Goal: Navigation & Orientation: Find specific page/section

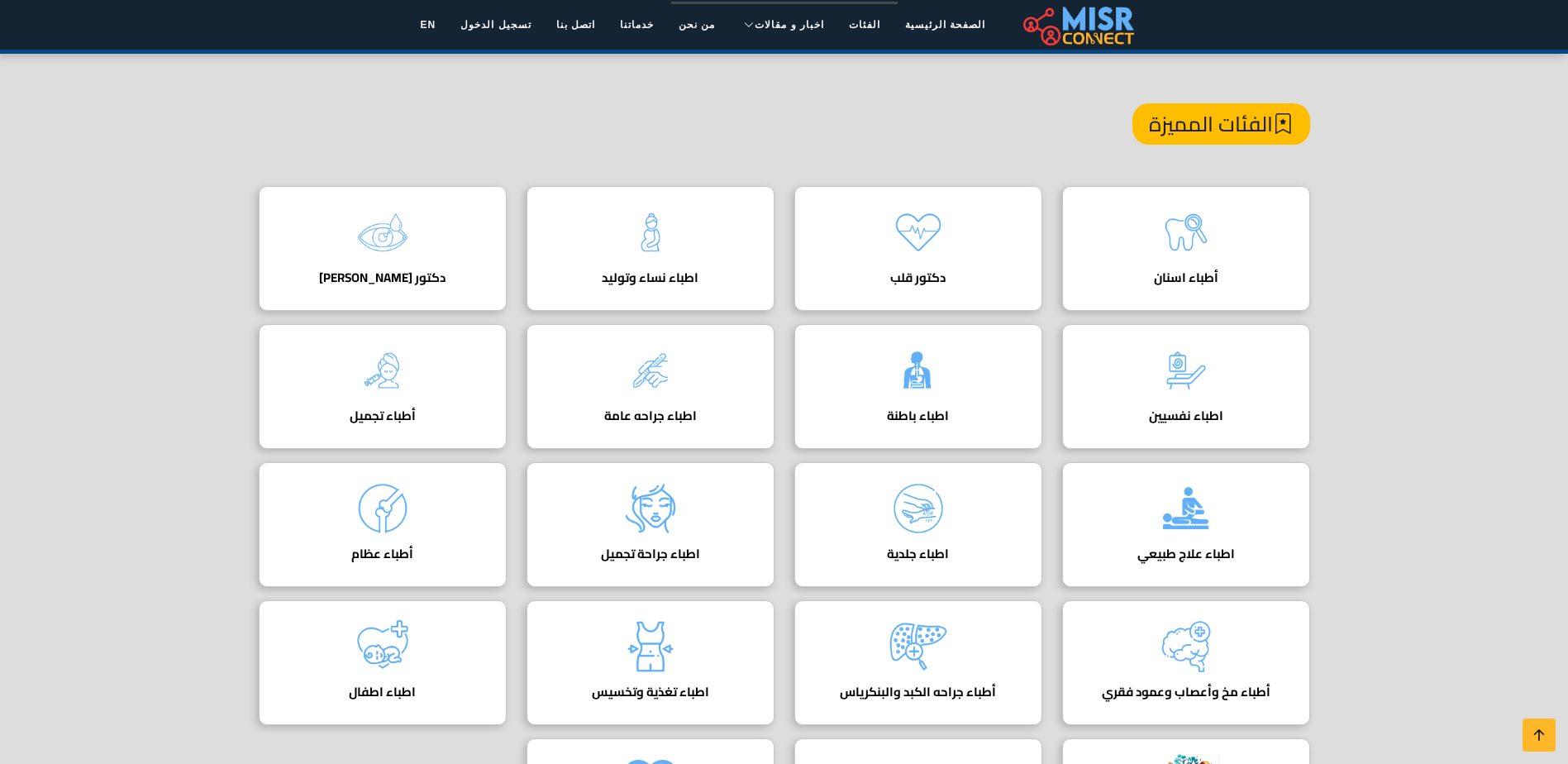
scroll to position [165, 0]
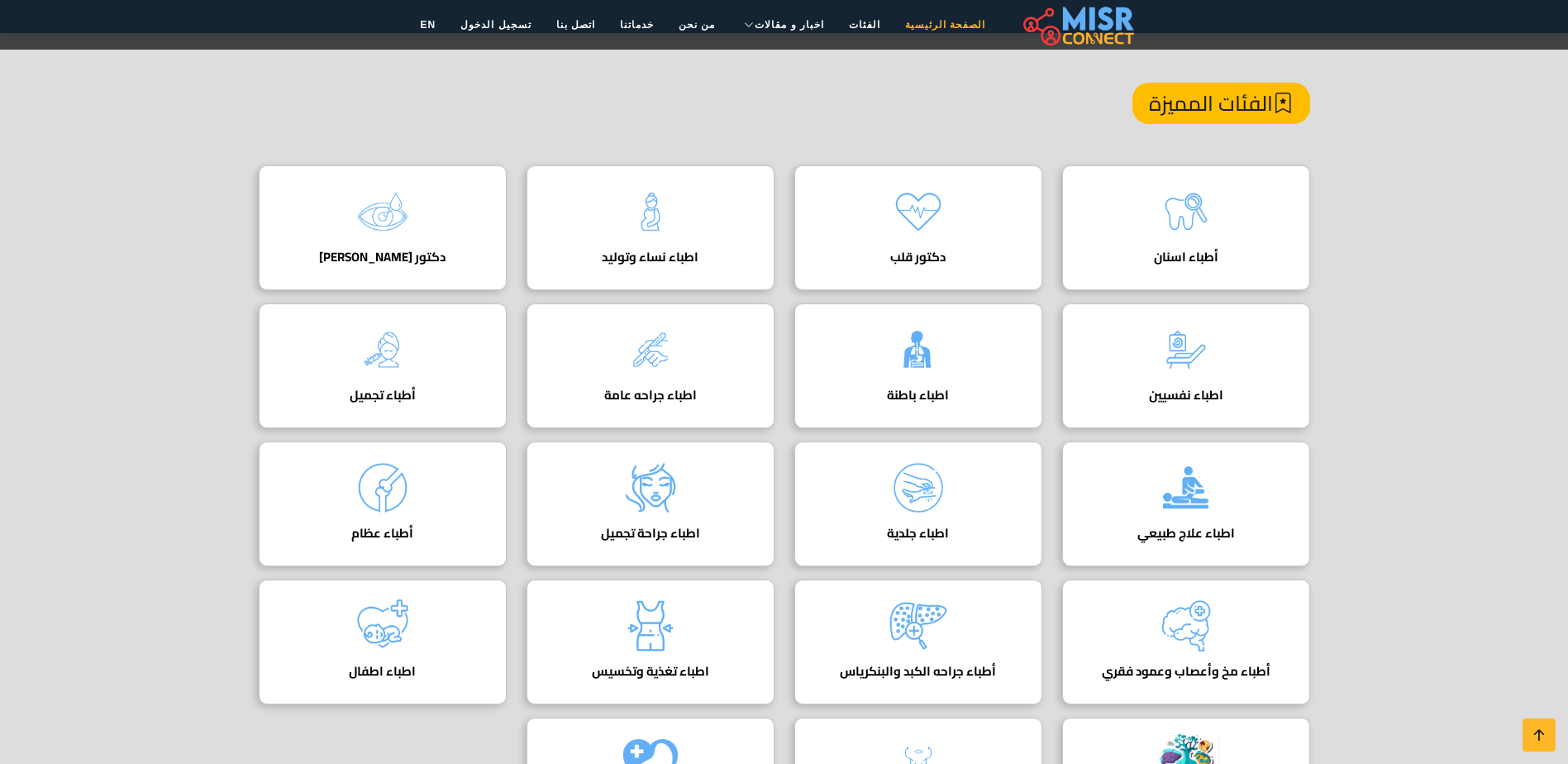
click at [913, 21] on link "الصفحة الرئيسية" at bounding box center [946, 24] width 105 height 32
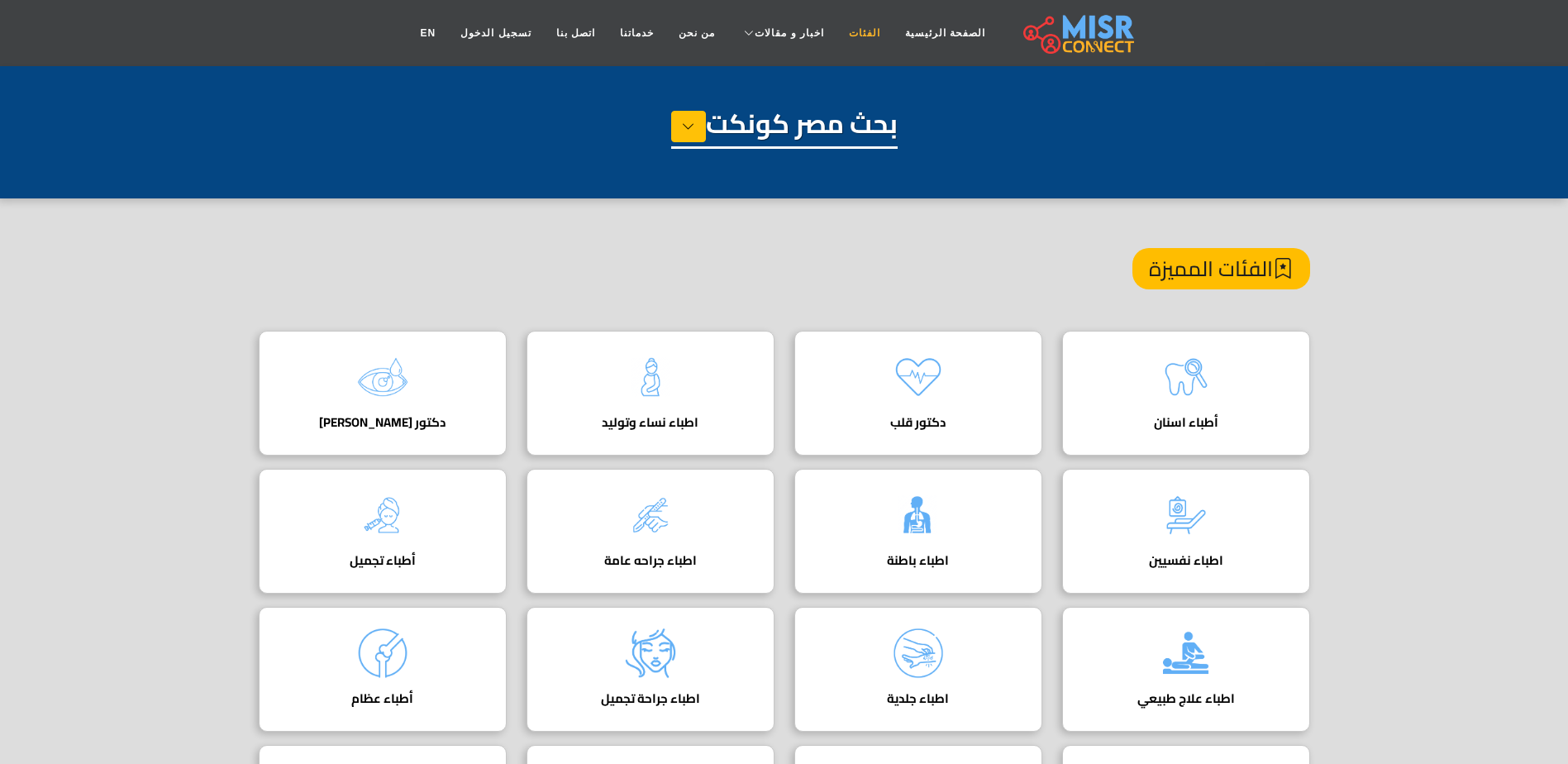
click at [839, 29] on link "الفئات" at bounding box center [865, 33] width 56 height 32
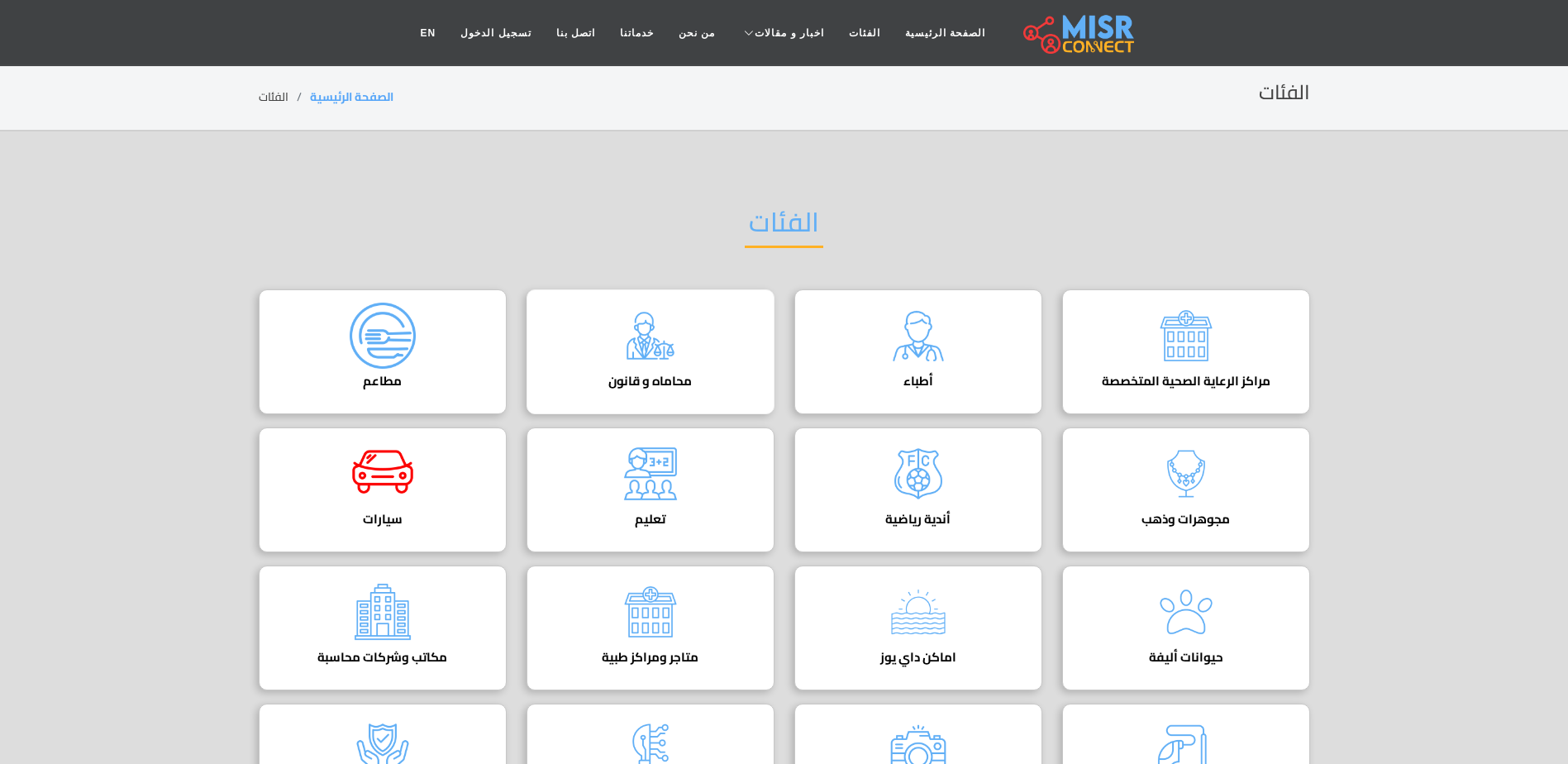
click at [558, 314] on div "محاماه و قانون دليل المحامين في مصر" at bounding box center [650, 352] width 248 height 125
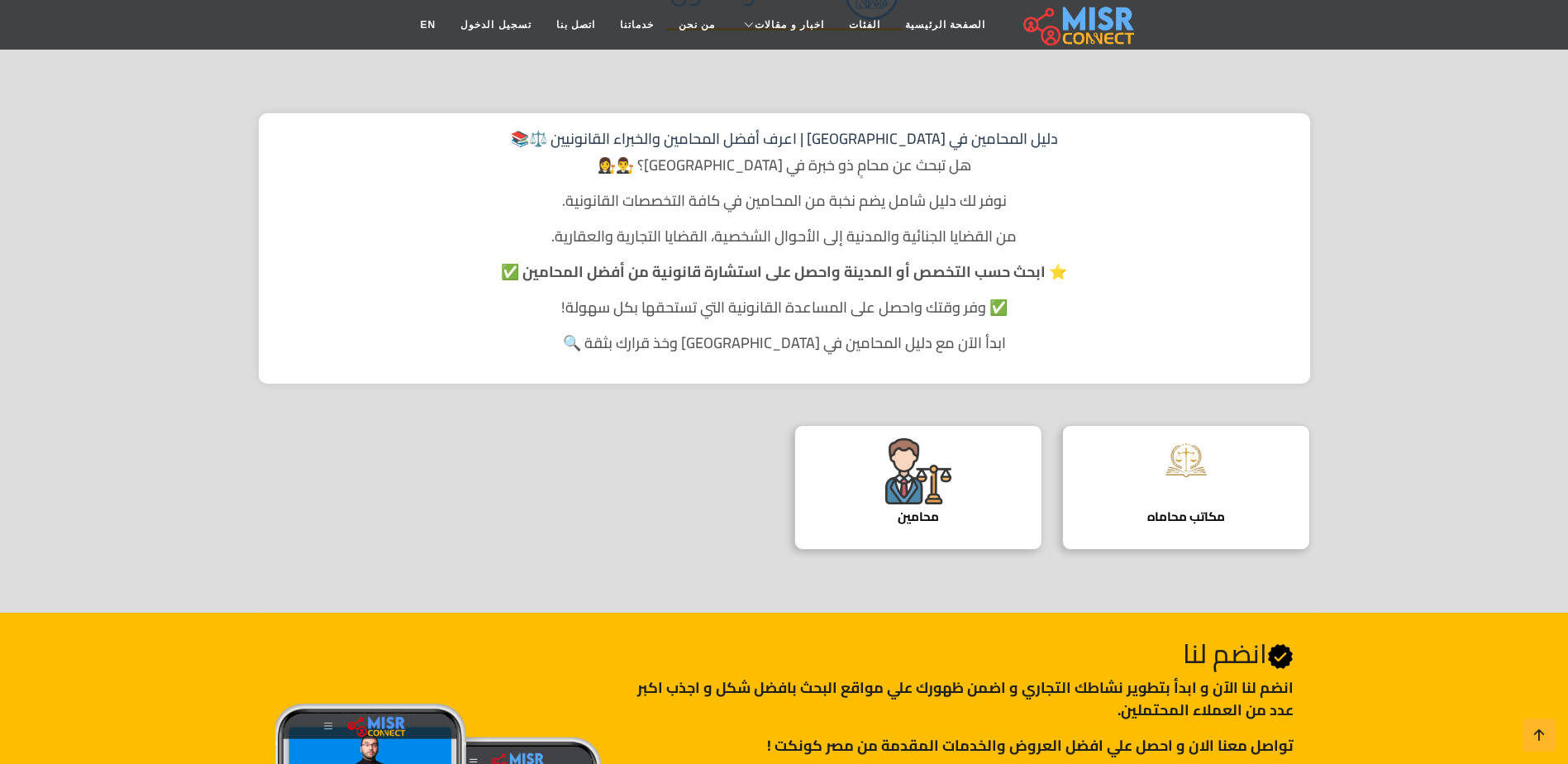
scroll to position [83, 0]
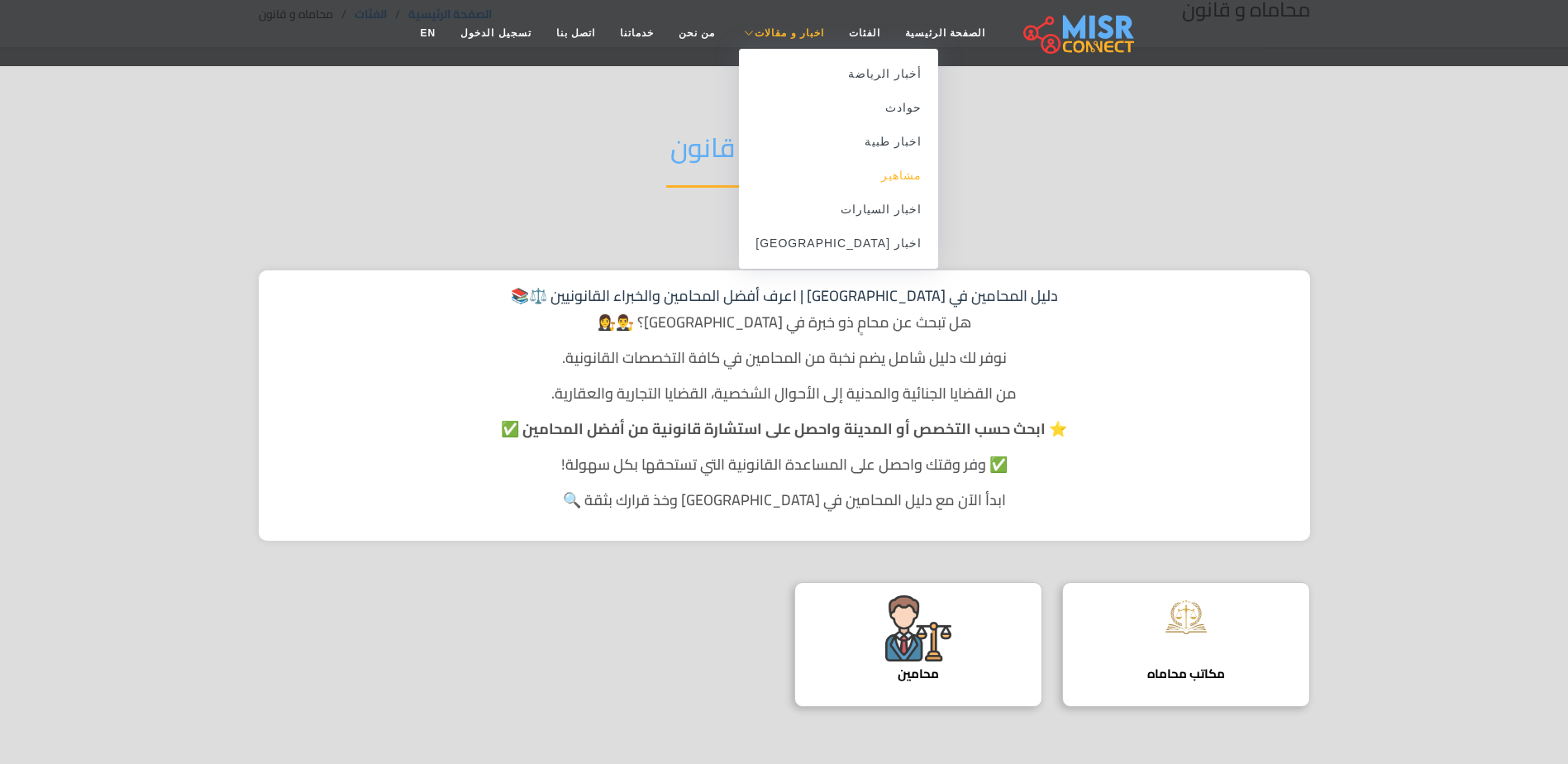
click at [876, 177] on link "مشاهير" at bounding box center [839, 175] width 200 height 34
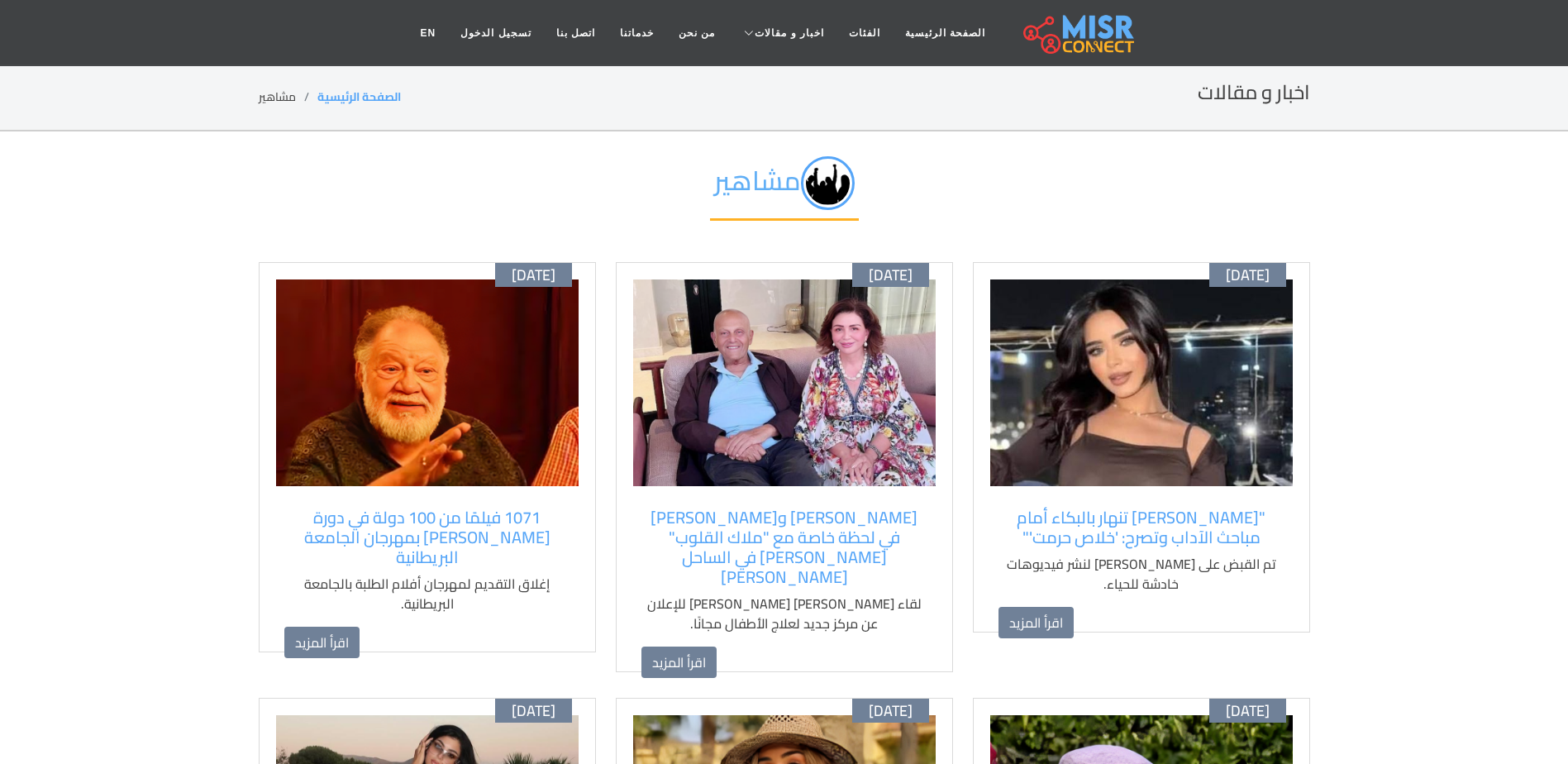
click at [1008, 180] on div "مشاهير" at bounding box center [784, 197] width 1052 height 131
click at [948, 33] on link "الصفحة الرئيسية" at bounding box center [946, 33] width 105 height 32
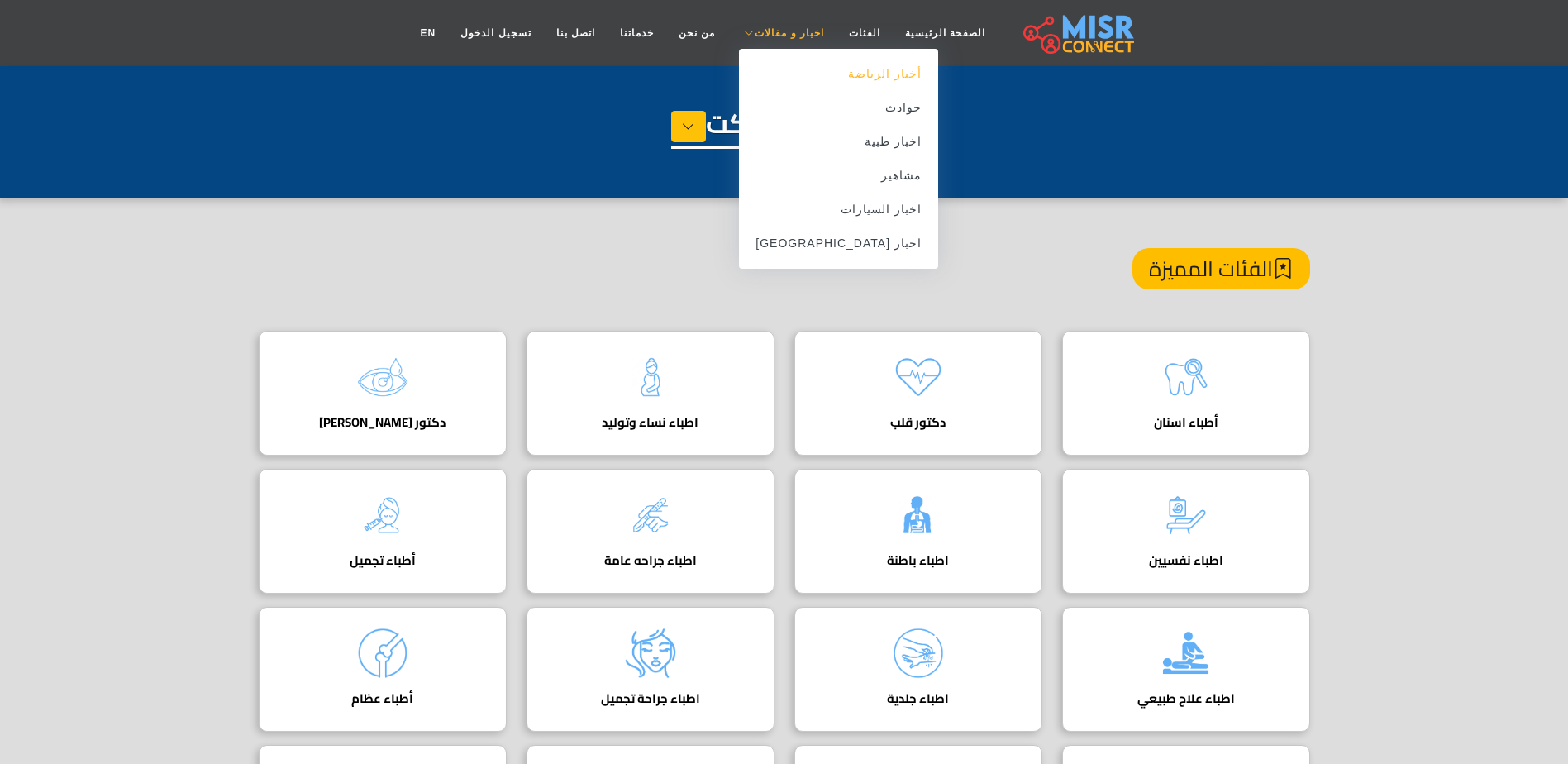
click at [842, 83] on link "أخبار الرياضة" at bounding box center [839, 73] width 200 height 34
